Goal: Entertainment & Leisure: Consume media (video, audio)

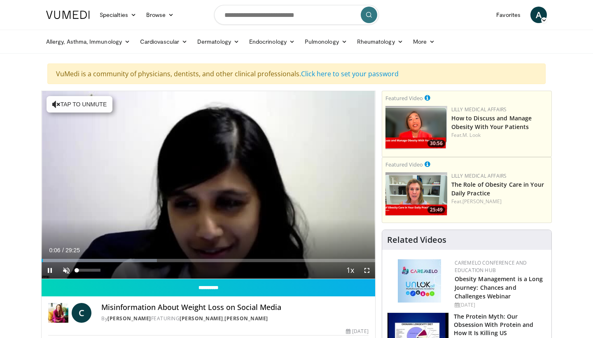
click at [68, 270] on span "Video Player" at bounding box center [66, 270] width 16 height 16
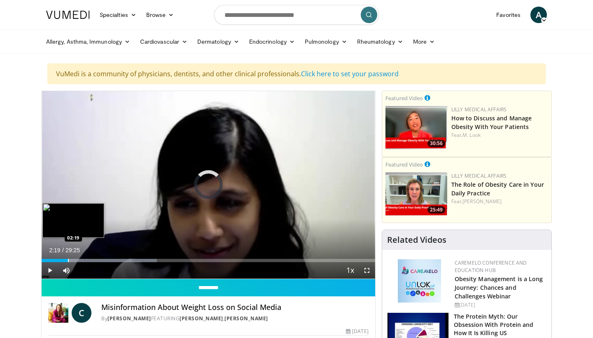
click at [68, 261] on div "Progress Bar" at bounding box center [68, 260] width 1 height 3
click at [75, 261] on div "Progress Bar" at bounding box center [75, 260] width 1 height 3
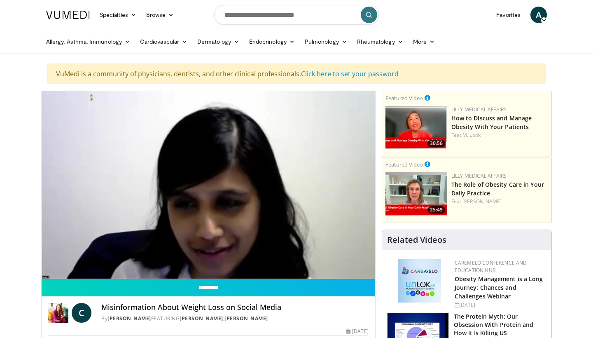
click at [82, 259] on video-js "**********" at bounding box center [208, 185] width 333 height 188
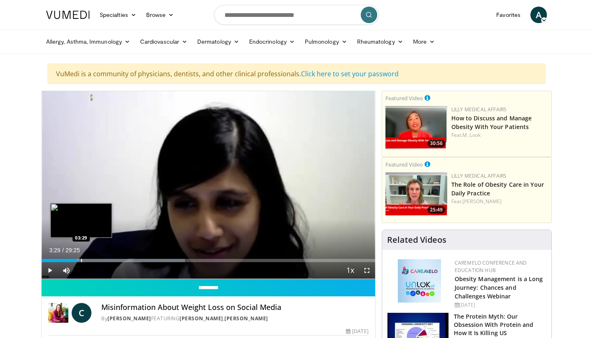
click at [81, 261] on div "Progress Bar" at bounding box center [81, 260] width 1 height 3
click at [87, 259] on div "Progress Bar" at bounding box center [87, 260] width 1 height 3
click at [93, 260] on div "Progress Bar" at bounding box center [93, 260] width 1 height 3
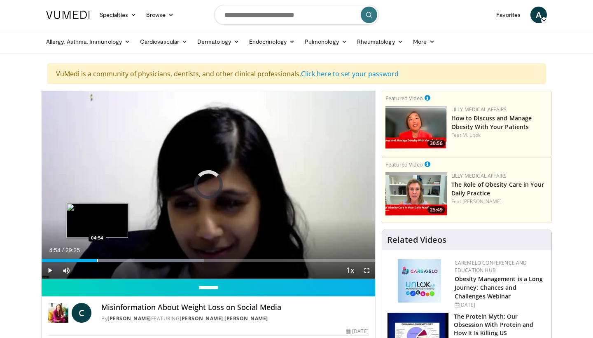
click at [97, 260] on div "Progress Bar" at bounding box center [97, 260] width 1 height 3
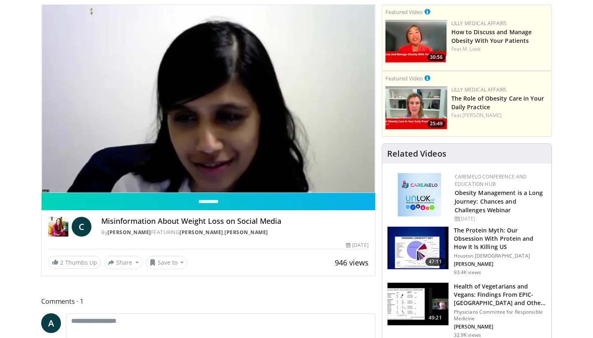
scroll to position [84, 0]
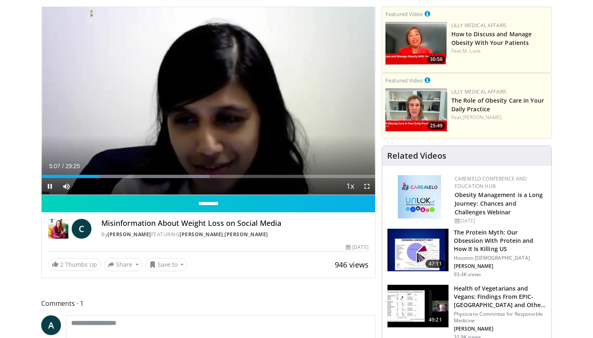
click at [113, 178] on div "Current Time 5:07 / Duration 29:25 Pause Skip Backward Skip Forward Mute 0% Loa…" at bounding box center [208, 186] width 333 height 16
click at [108, 176] on div "Progress Bar" at bounding box center [108, 176] width 1 height 3
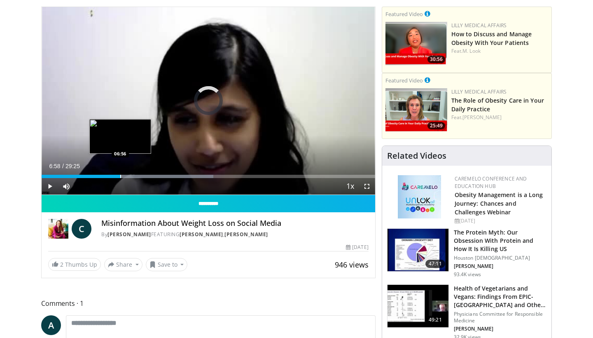
click at [121, 177] on div "Progress Bar" at bounding box center [120, 176] width 1 height 3
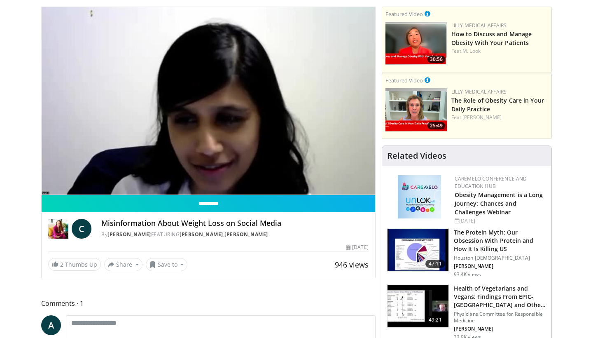
click at [132, 176] on div "10 seconds Tap to unmute" at bounding box center [208, 100] width 333 height 187
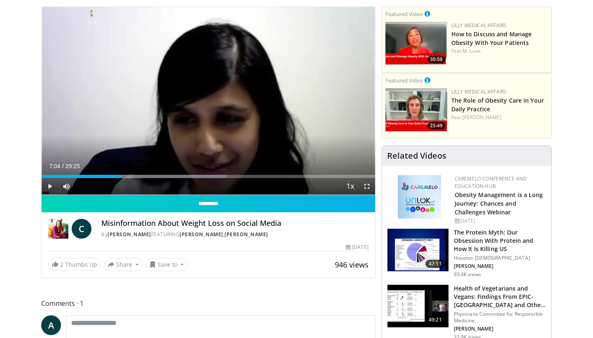
click at [142, 176] on div "Progress Bar" at bounding box center [142, 176] width 1 height 3
click at [50, 185] on span "Video Player" at bounding box center [50, 186] width 16 height 16
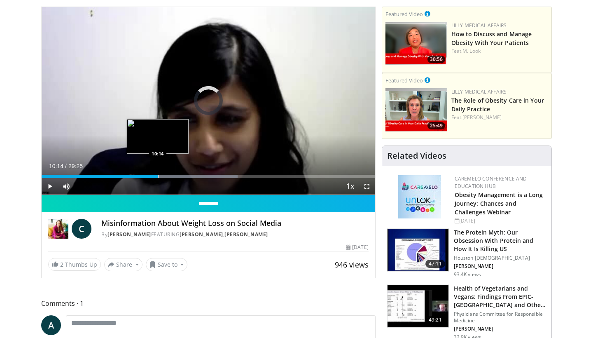
click at [158, 177] on div "Progress Bar" at bounding box center [158, 176] width 1 height 3
